Goal: Use online tool/utility: Utilize a website feature to perform a specific function

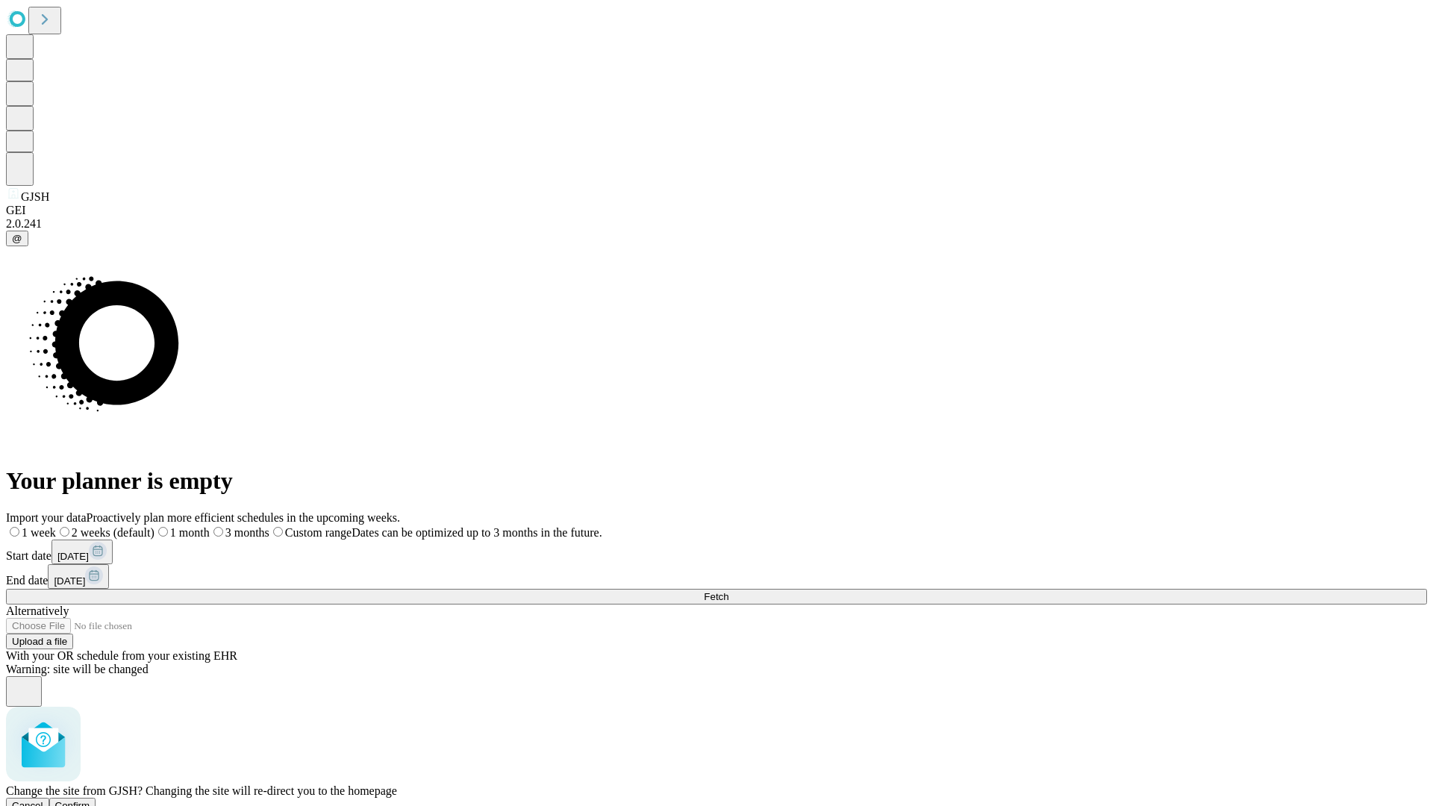
click at [90, 800] on span "Confirm" at bounding box center [72, 805] width 35 height 11
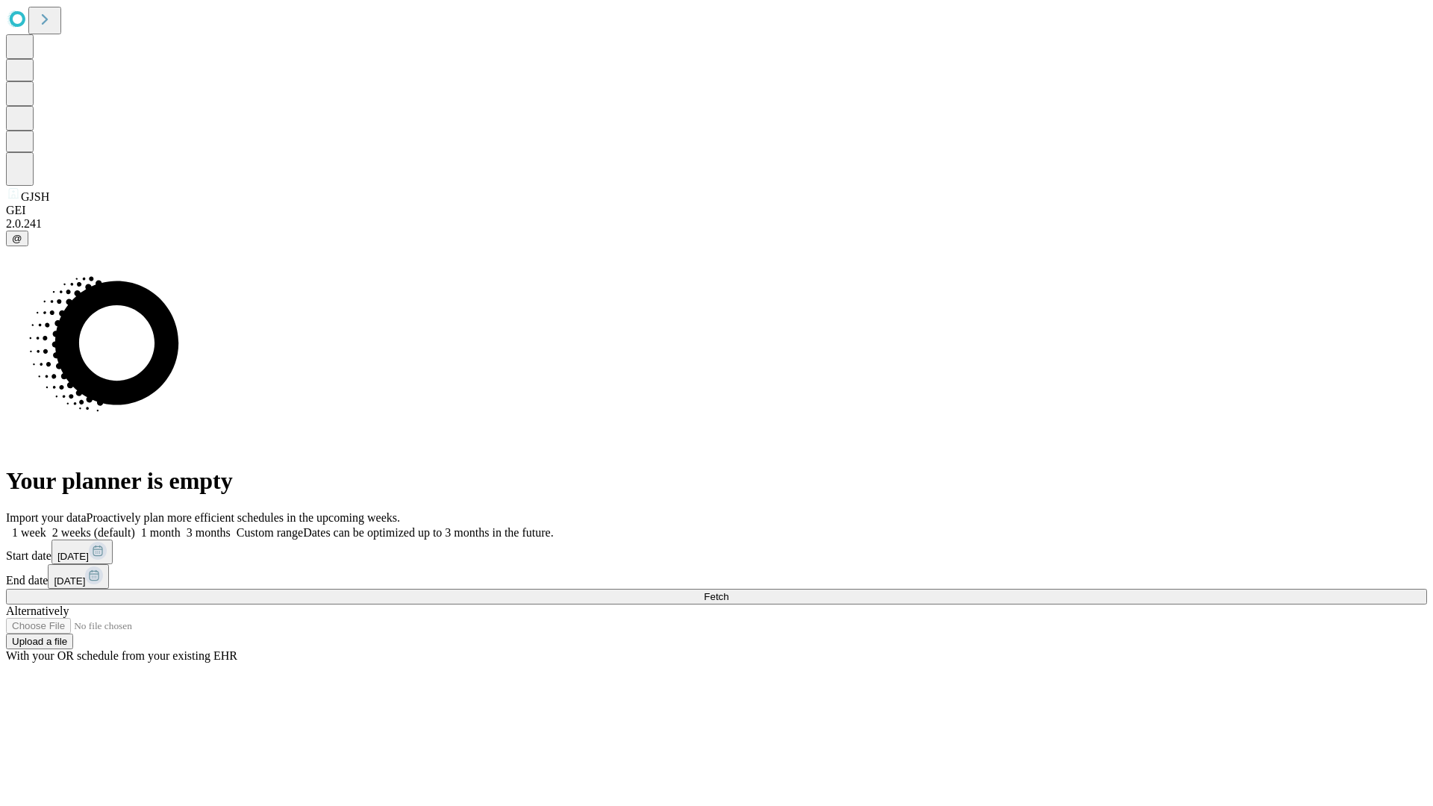
click at [135, 526] on label "2 weeks (default)" at bounding box center [90, 532] width 89 height 13
click at [728, 591] on span "Fetch" at bounding box center [716, 596] width 25 height 11
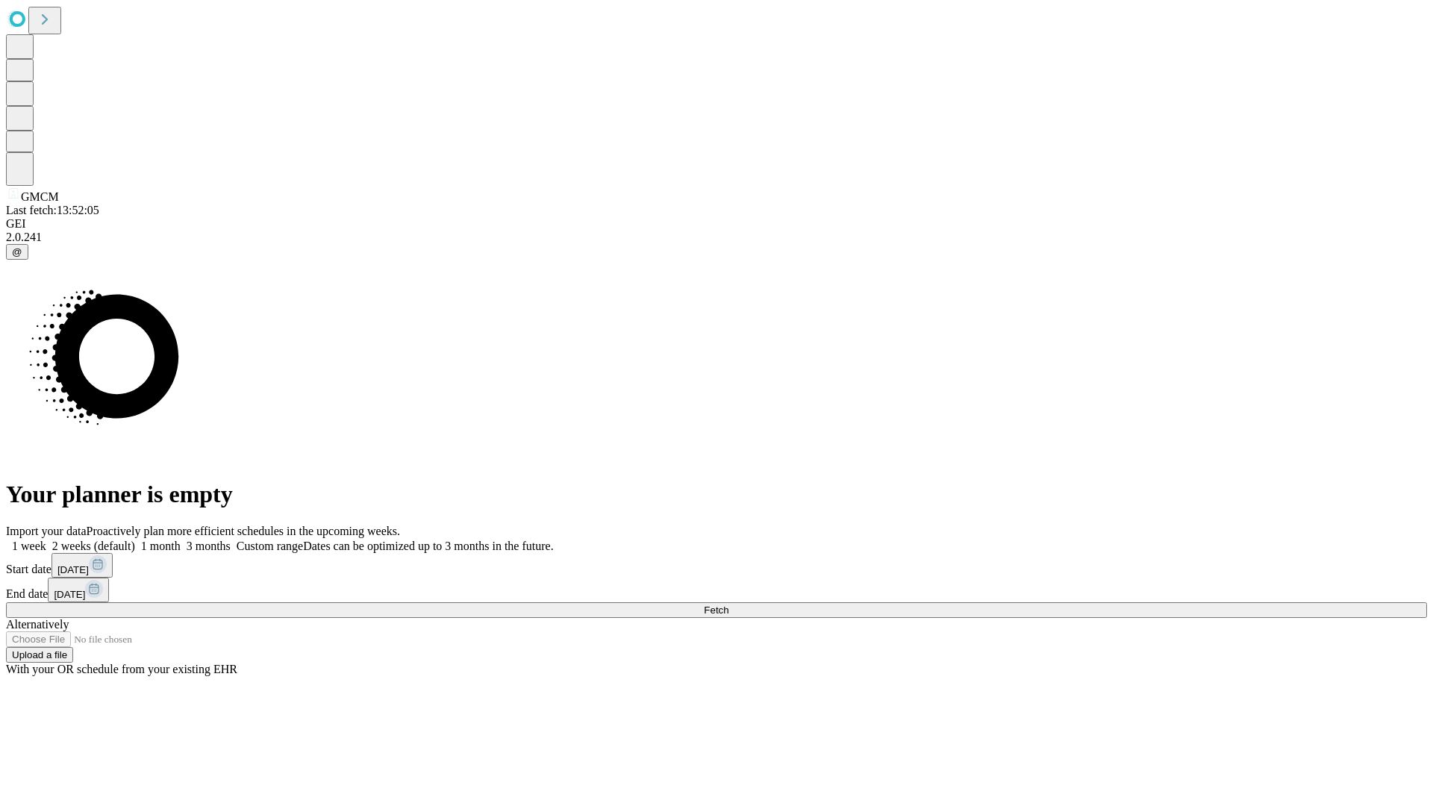
click at [135, 539] on label "2 weeks (default)" at bounding box center [90, 545] width 89 height 13
click at [728, 604] on span "Fetch" at bounding box center [716, 609] width 25 height 11
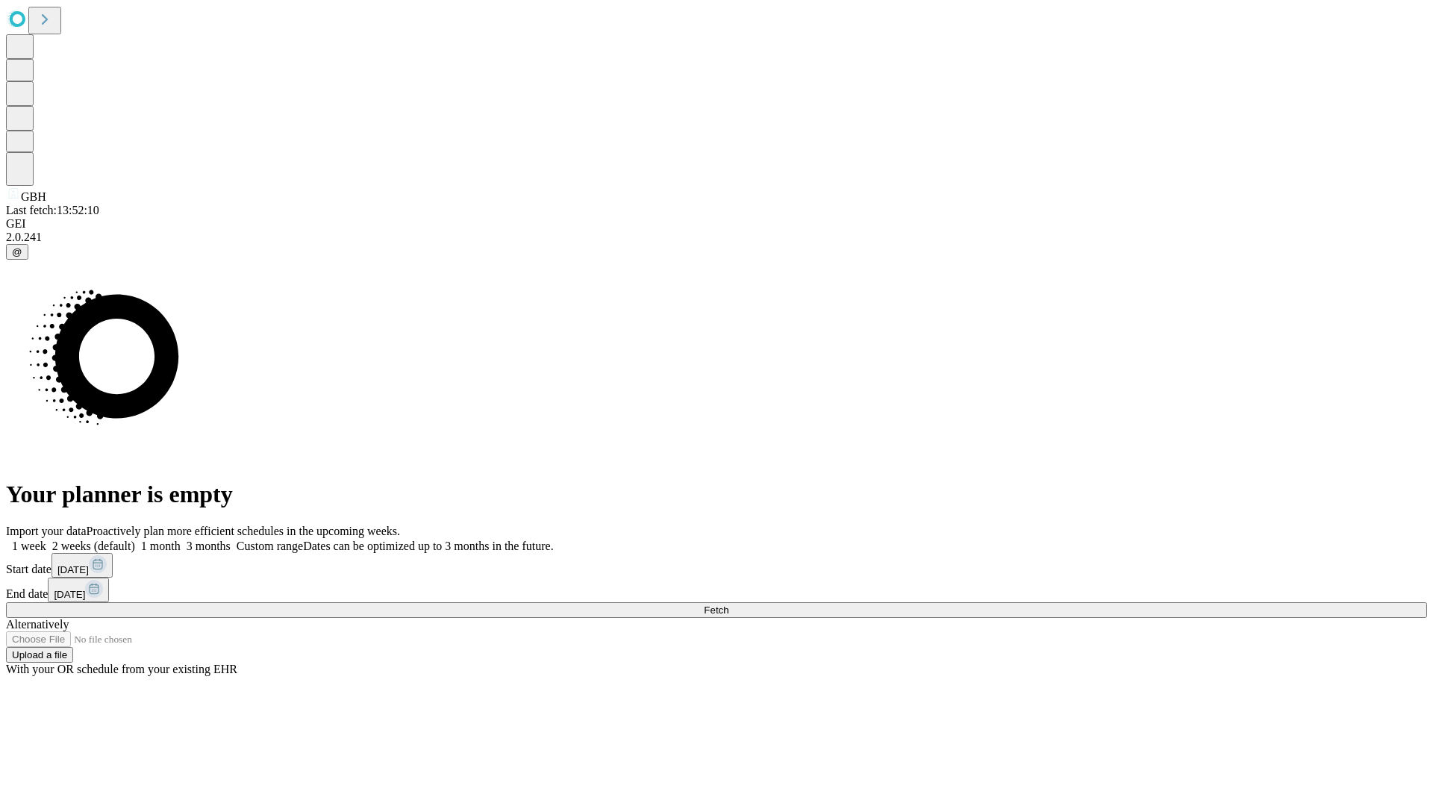
click at [135, 539] on label "2 weeks (default)" at bounding box center [90, 545] width 89 height 13
click at [728, 604] on span "Fetch" at bounding box center [716, 609] width 25 height 11
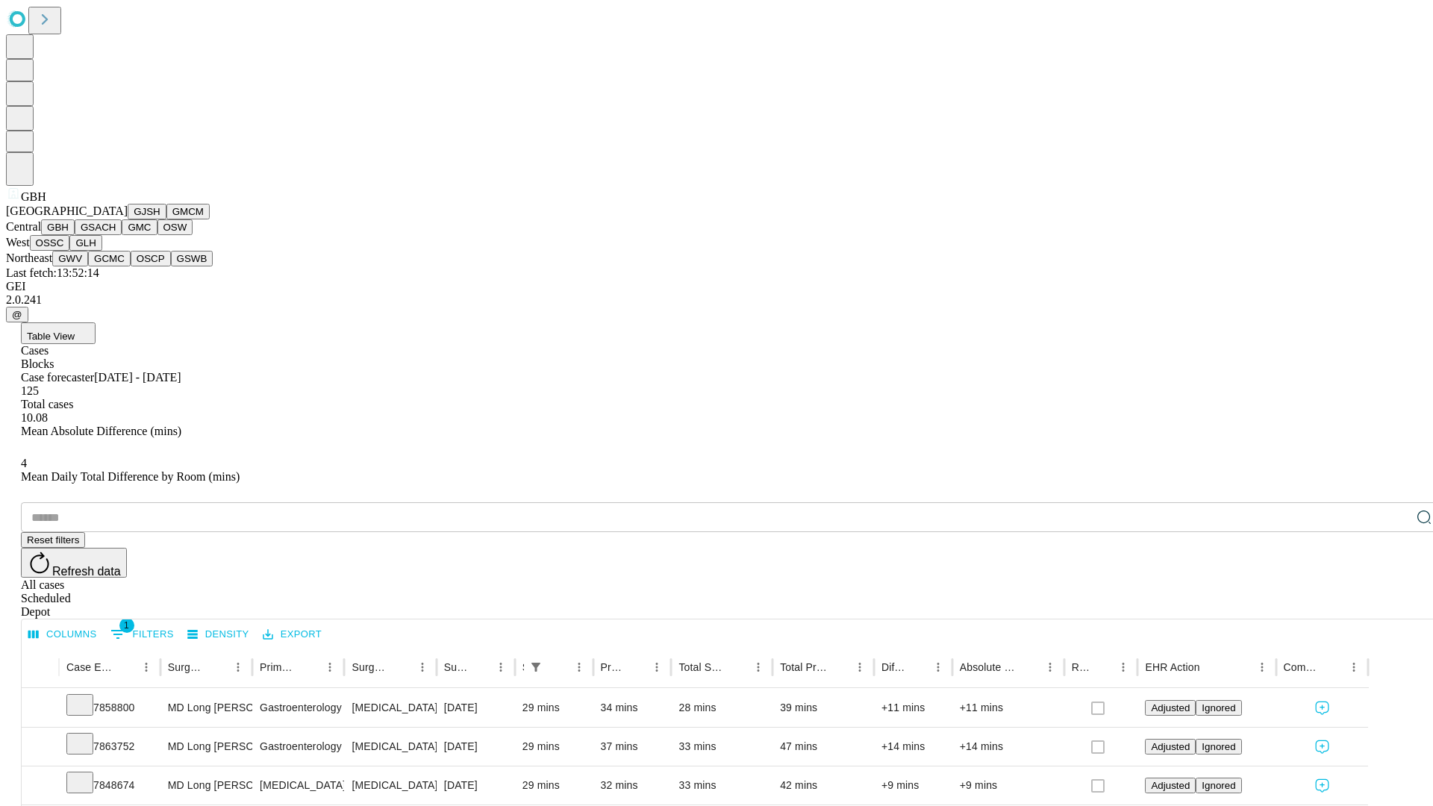
click at [116, 235] on button "GSACH" at bounding box center [98, 227] width 47 height 16
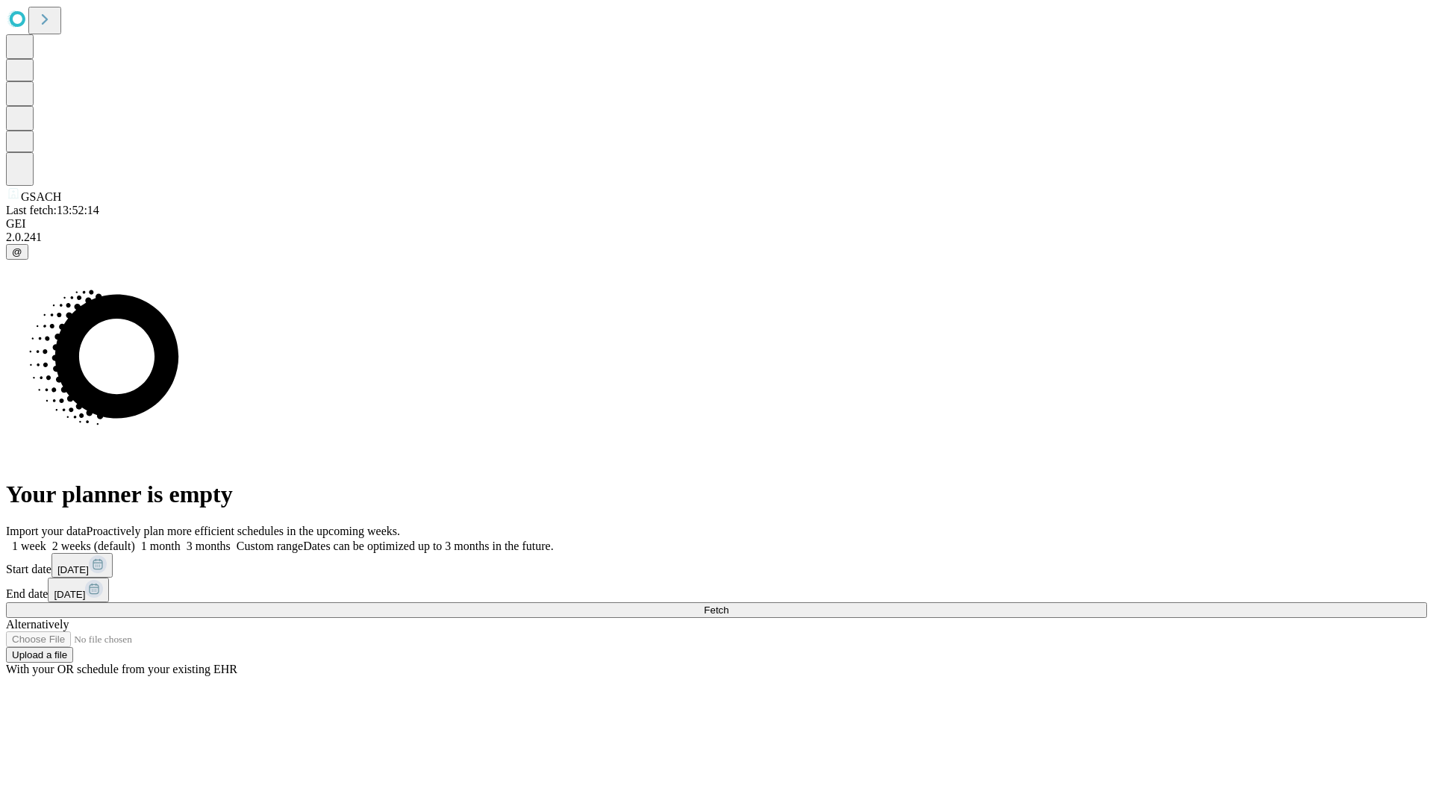
click at [135, 539] on label "2 weeks (default)" at bounding box center [90, 545] width 89 height 13
click at [728, 604] on span "Fetch" at bounding box center [716, 609] width 25 height 11
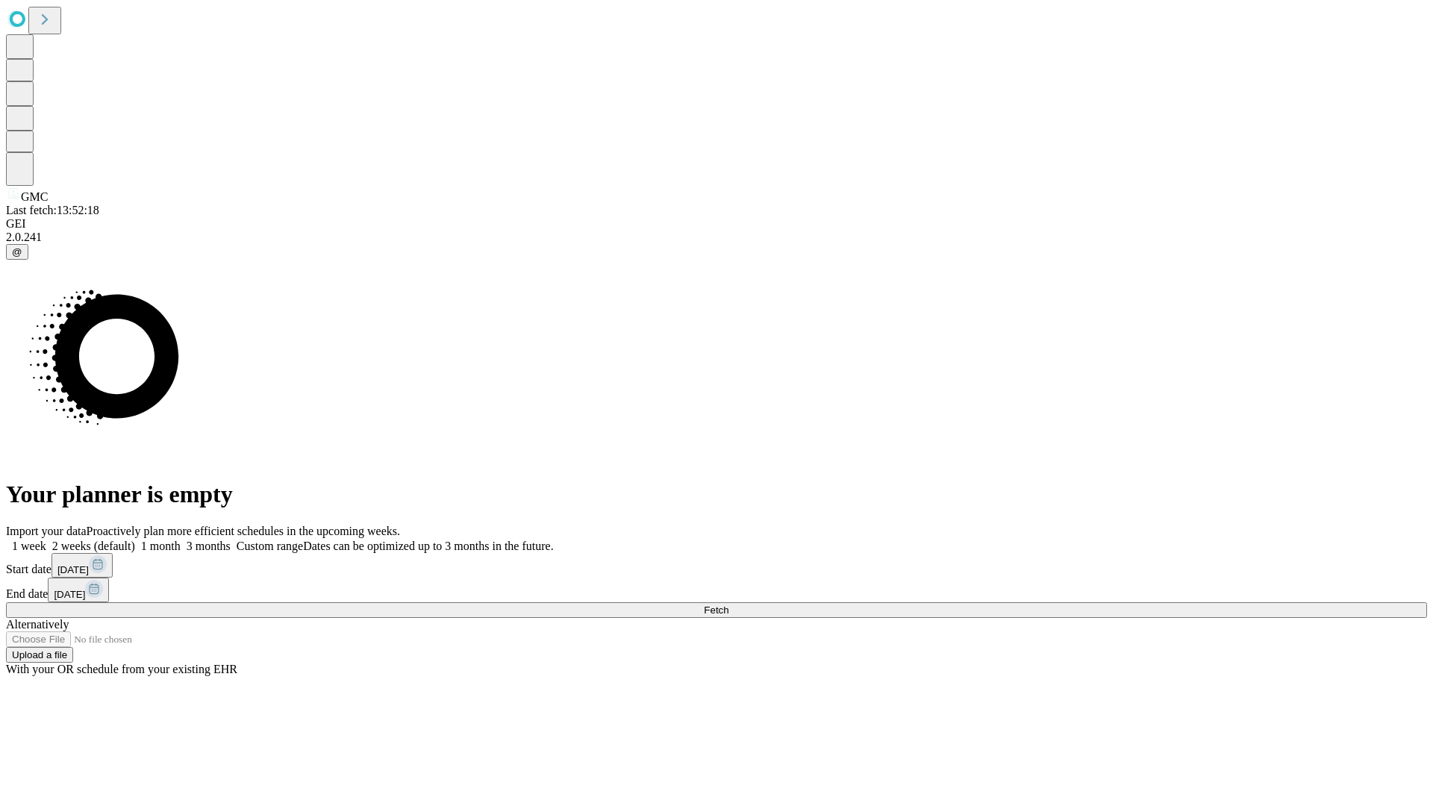
click at [135, 539] on label "2 weeks (default)" at bounding box center [90, 545] width 89 height 13
click at [728, 604] on span "Fetch" at bounding box center [716, 609] width 25 height 11
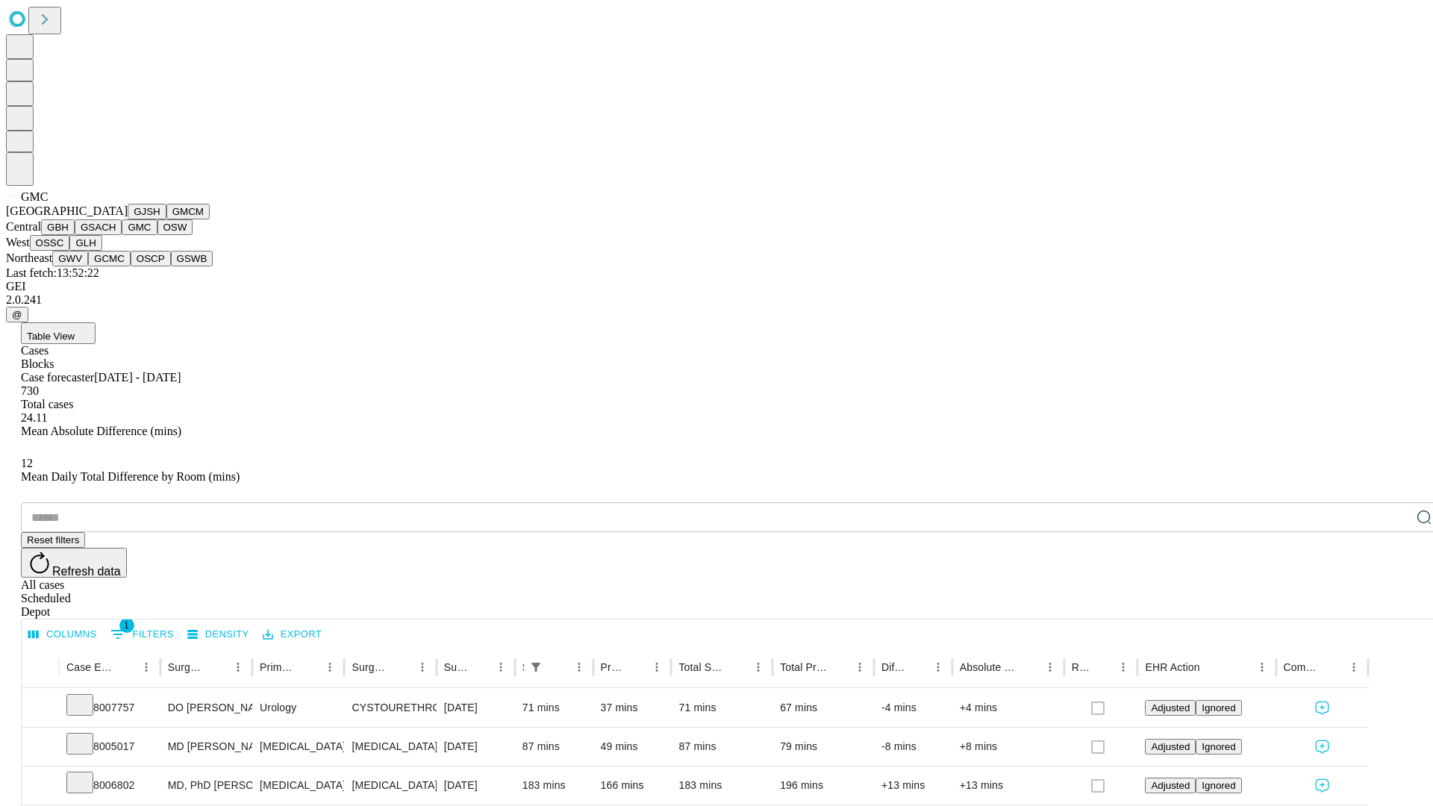
click at [157, 235] on button "OSW" at bounding box center [175, 227] width 36 height 16
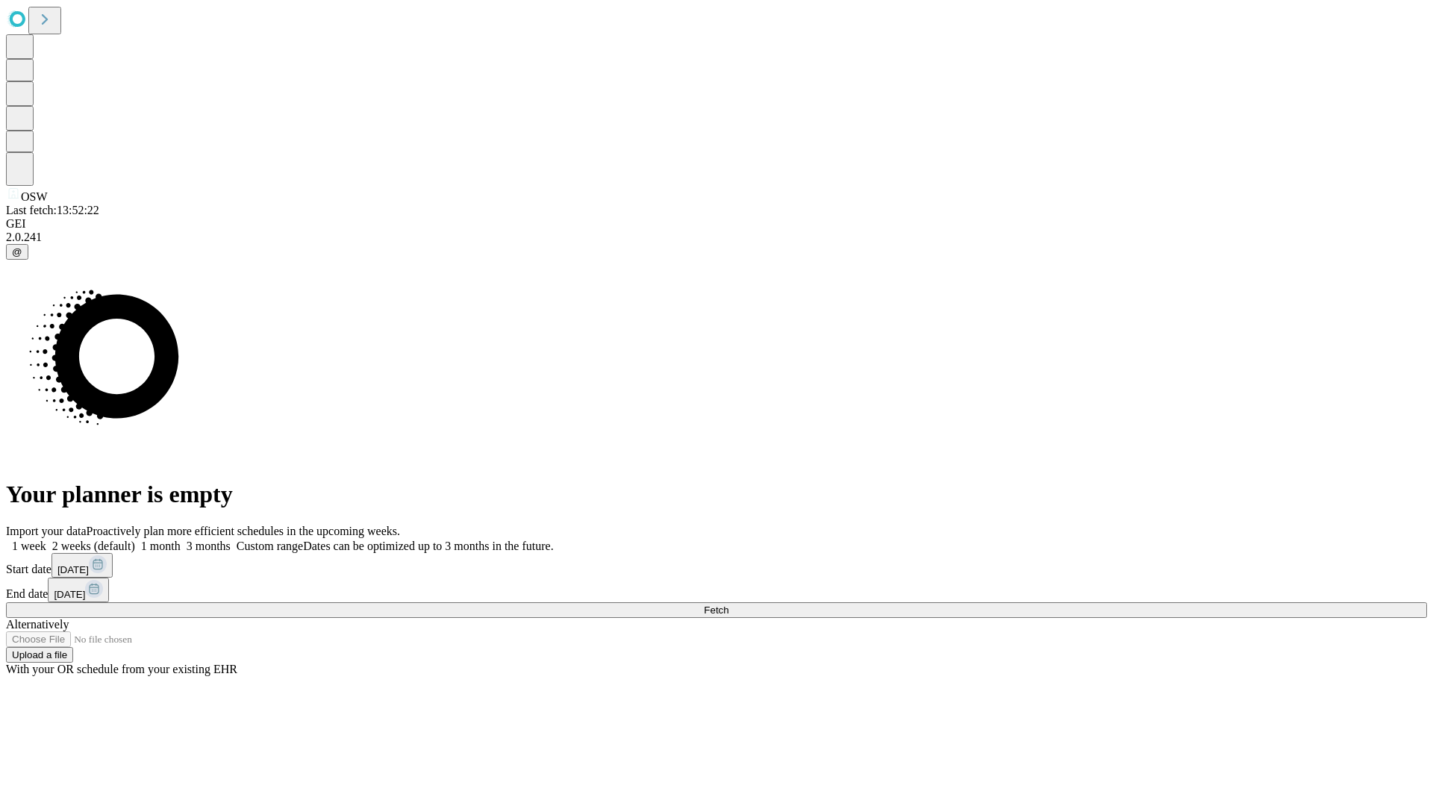
click at [728, 604] on span "Fetch" at bounding box center [716, 609] width 25 height 11
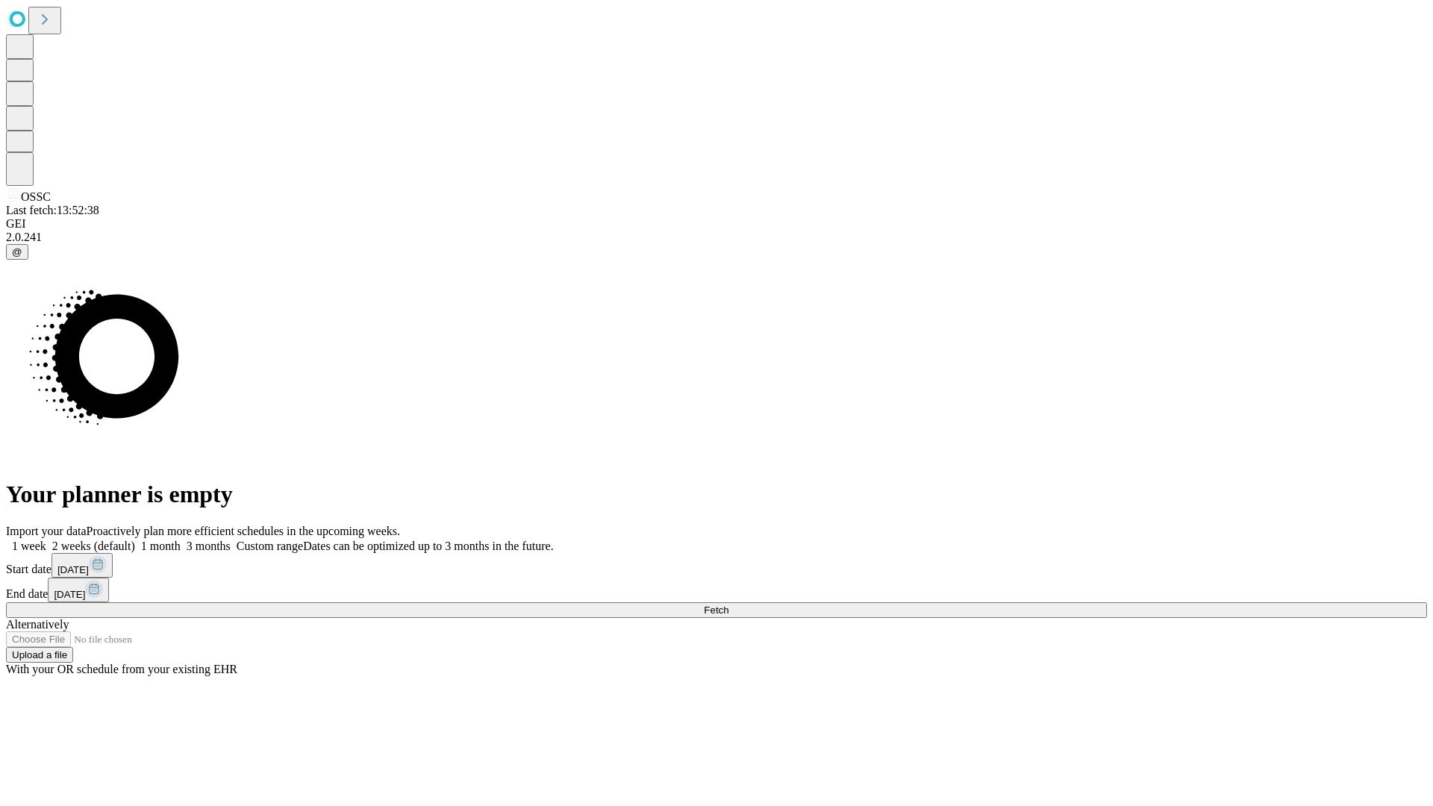
click at [728, 604] on span "Fetch" at bounding box center [716, 609] width 25 height 11
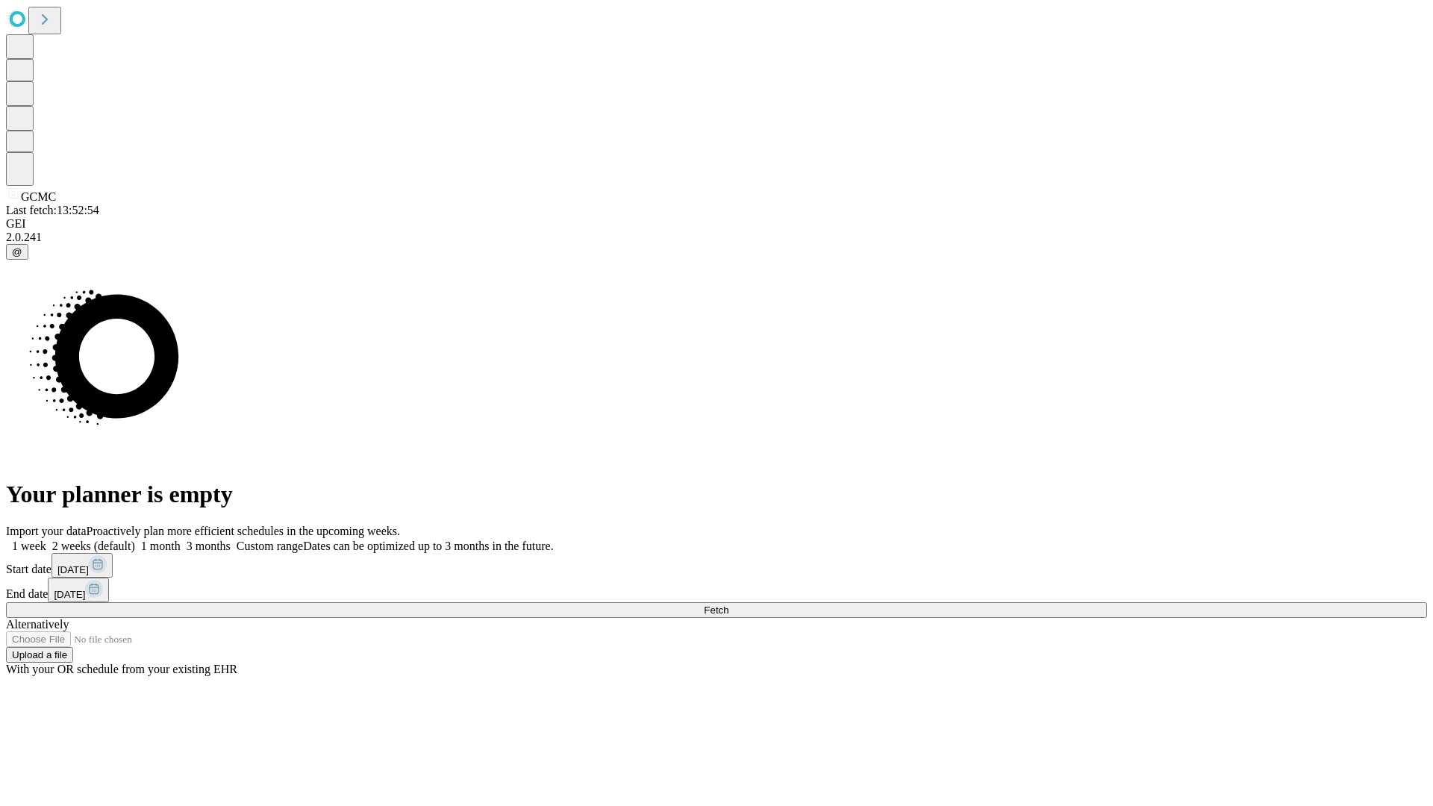
click at [728, 604] on span "Fetch" at bounding box center [716, 609] width 25 height 11
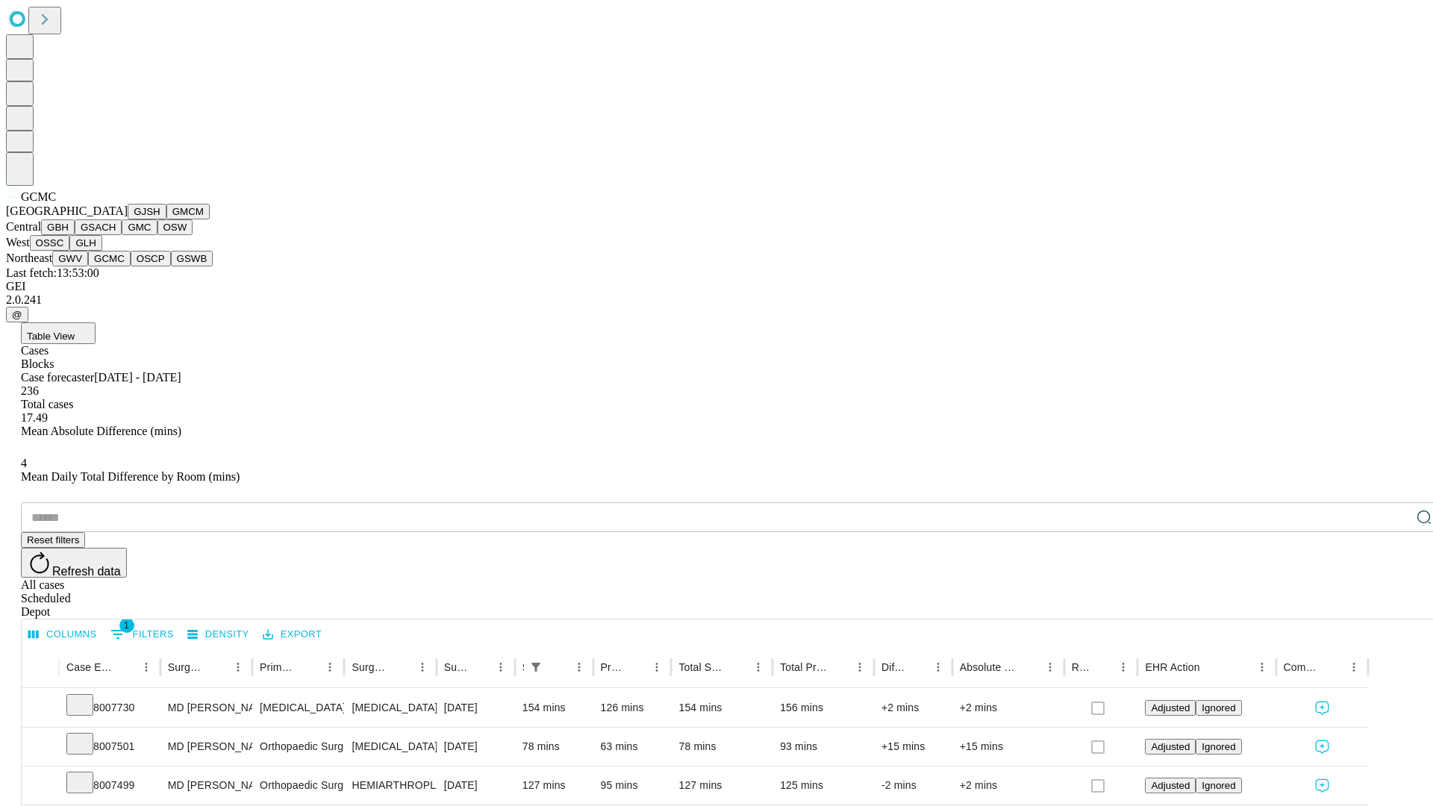
click at [131, 266] on button "OSCP" at bounding box center [151, 259] width 40 height 16
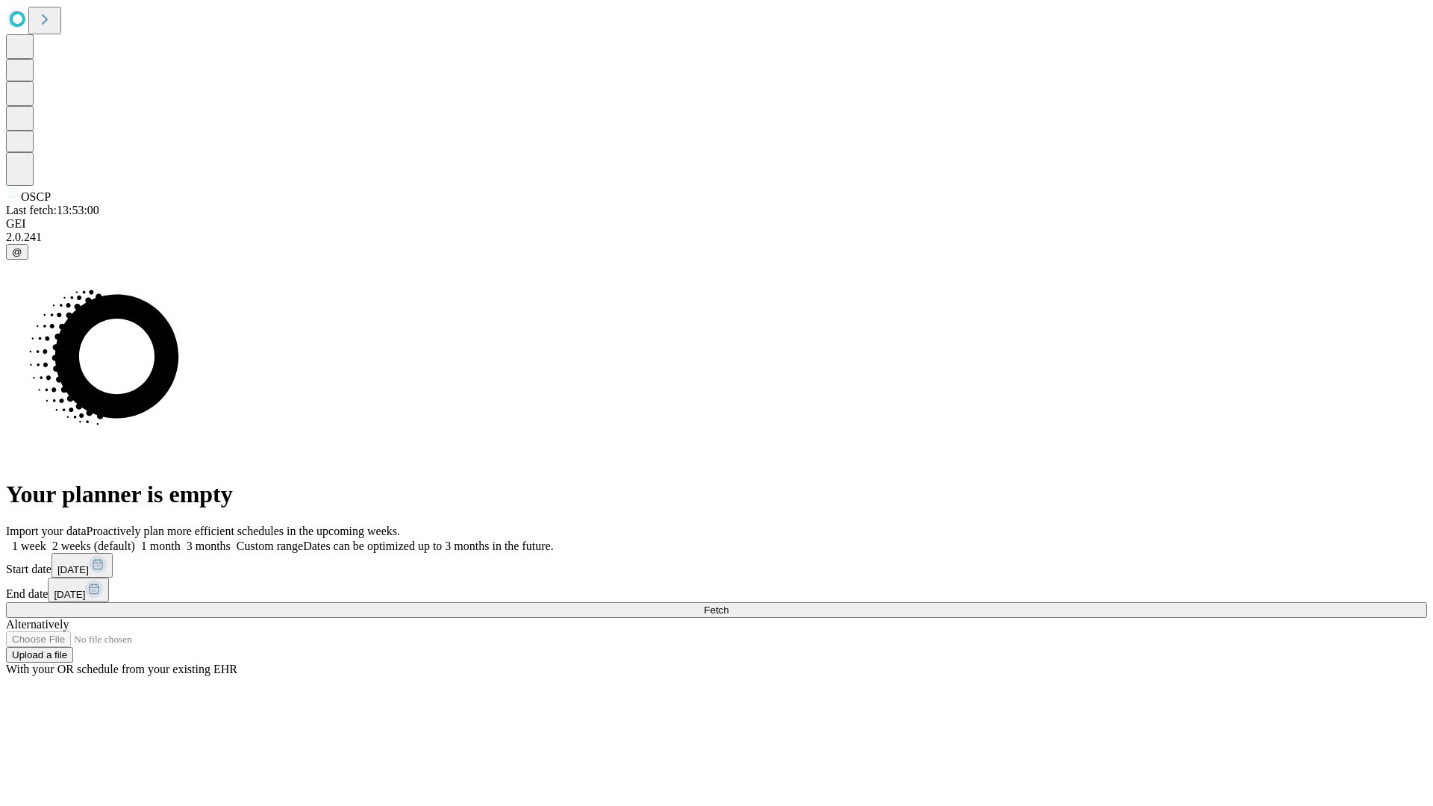
click at [135, 539] on label "2 weeks (default)" at bounding box center [90, 545] width 89 height 13
click at [728, 604] on span "Fetch" at bounding box center [716, 609] width 25 height 11
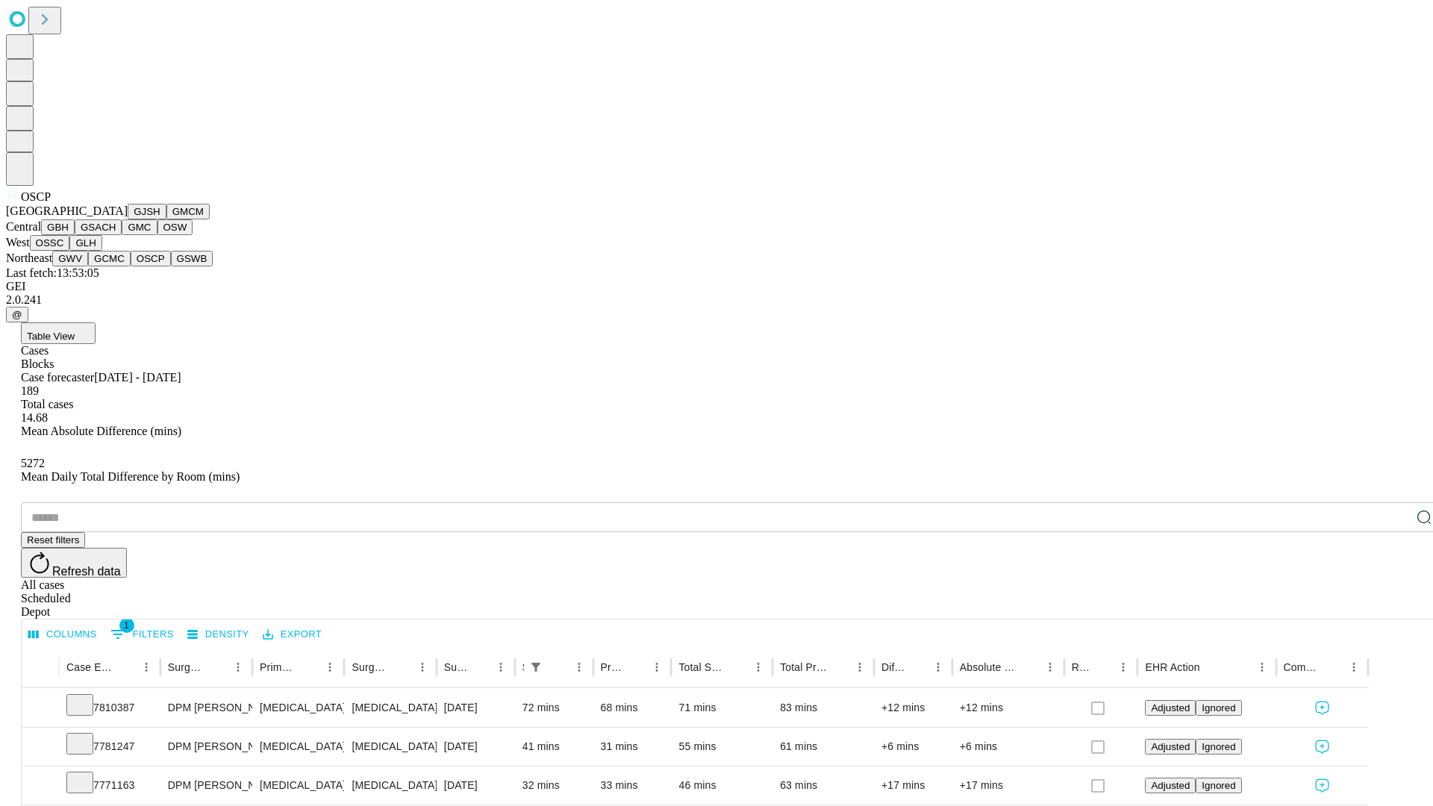
click at [171, 266] on button "GSWB" at bounding box center [192, 259] width 43 height 16
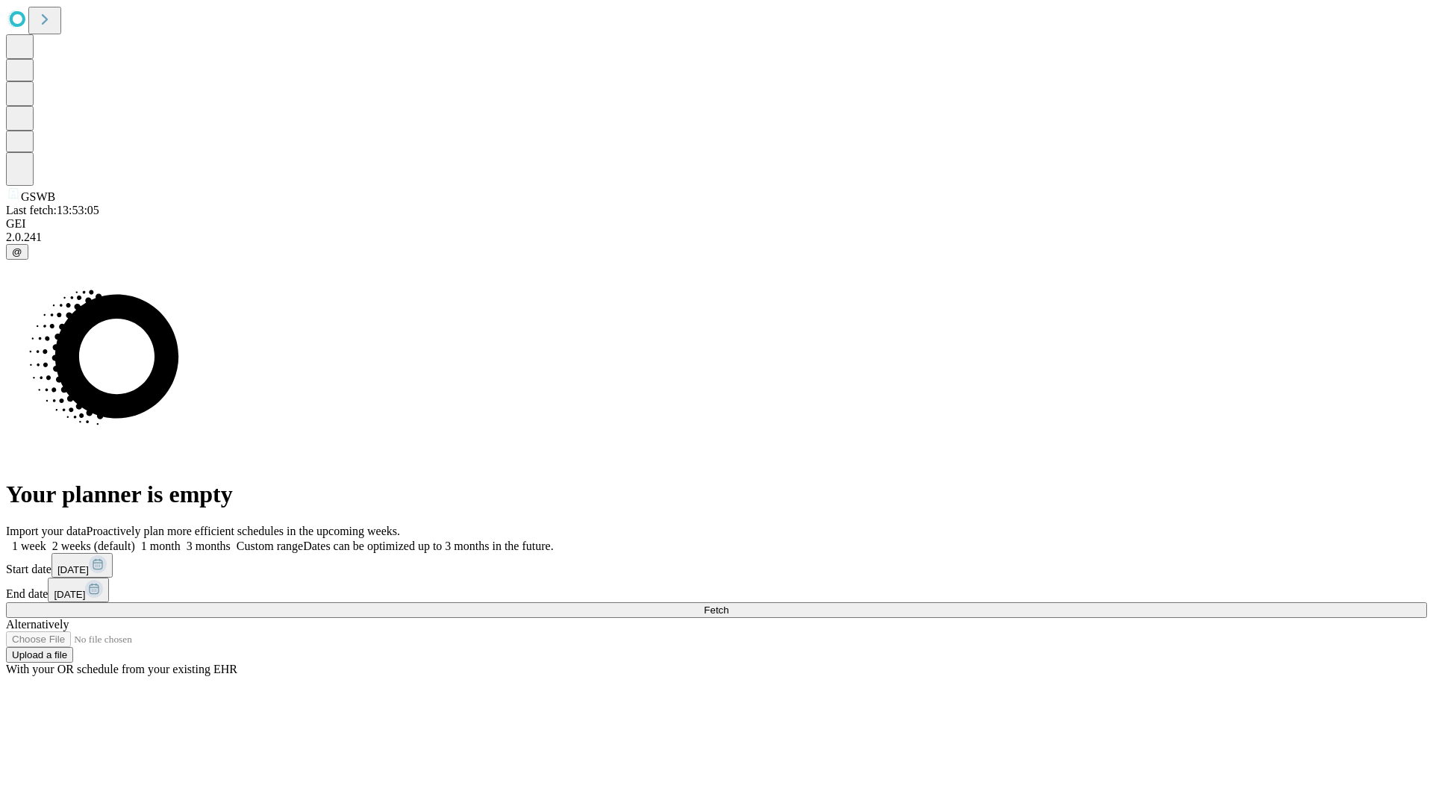
click at [135, 539] on label "2 weeks (default)" at bounding box center [90, 545] width 89 height 13
click at [728, 604] on span "Fetch" at bounding box center [716, 609] width 25 height 11
